Goal: Find specific page/section: Find specific page/section

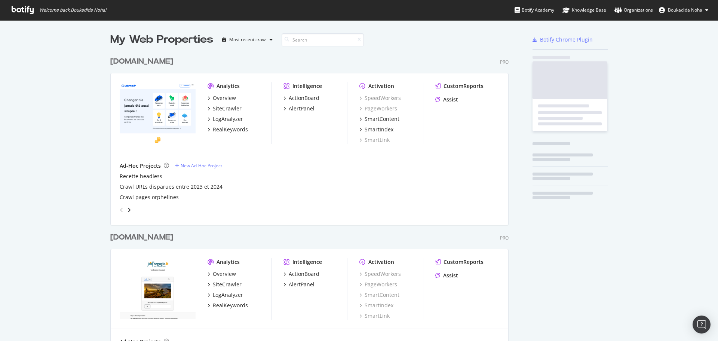
scroll to position [346, 399]
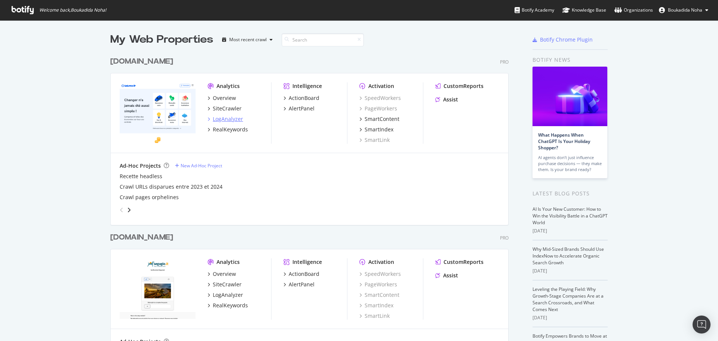
click at [221, 118] on div "LogAnalyzer" at bounding box center [228, 118] width 30 height 7
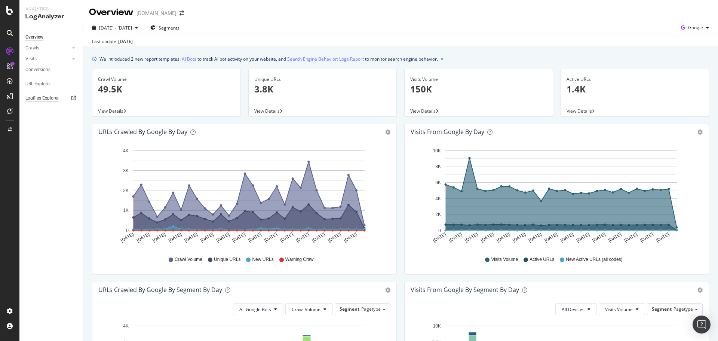
click at [52, 100] on div "Logfiles Explorer" at bounding box center [41, 98] width 33 height 8
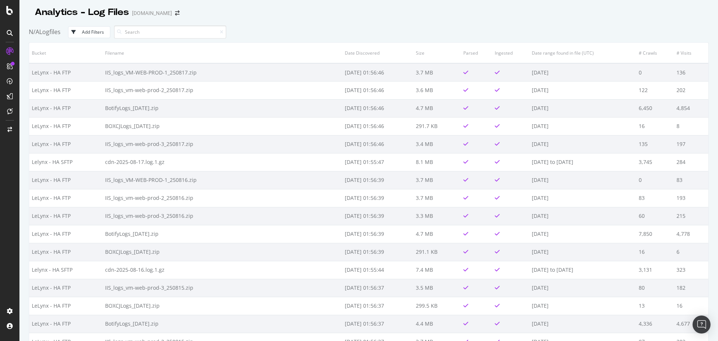
click at [706, 15] on div "Analytics - Log Files lelynx.fr" at bounding box center [369, 9] width 680 height 19
